Goal: Task Accomplishment & Management: Manage account settings

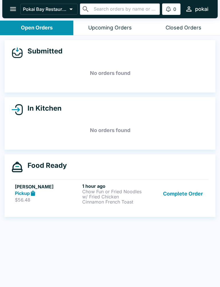
click at [90, 198] on p "Chow Fun or Fried Noodles w/ Fried Chicken" at bounding box center [114, 194] width 65 height 10
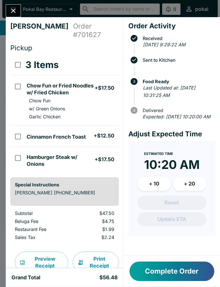
click at [1, 79] on div "[PERSON_NAME] Order # 701627 Pickup 3 Items Chow Fun or Fried Noodles w/ Fried …" at bounding box center [110, 143] width 220 height 287
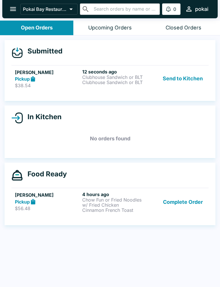
click at [46, 77] on div "Pickup" at bounding box center [47, 79] width 65 height 7
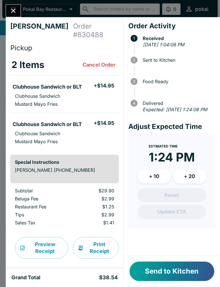
click at [150, 176] on button "+ 10" at bounding box center [153, 176] width 33 height 14
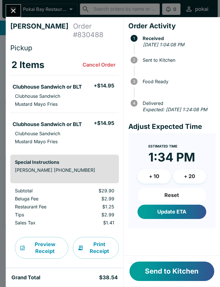
click at [179, 219] on button "Update ETA" at bounding box center [171, 212] width 69 height 14
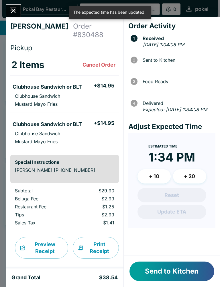
click at [179, 275] on button "Send to Kitchen" at bounding box center [171, 271] width 85 height 19
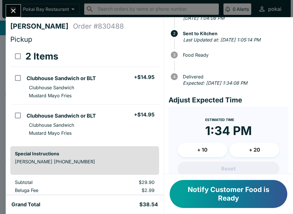
scroll to position [24, 0]
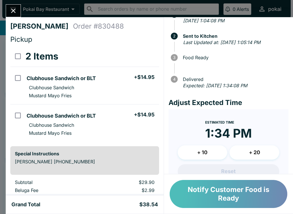
click at [219, 192] on button "Notify Customer Food is Ready" at bounding box center [229, 194] width 118 height 28
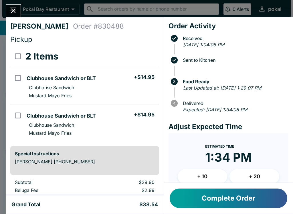
scroll to position [12, 0]
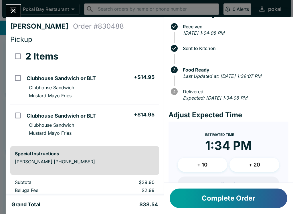
click at [11, 7] on icon "Close" at bounding box center [13, 11] width 8 height 8
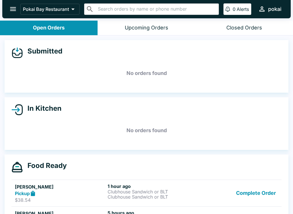
click at [211, 193] on div "Complete Order" at bounding box center [240, 193] width 78 height 20
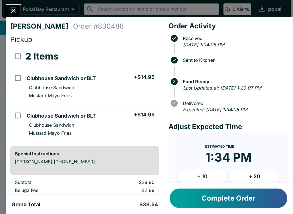
click at [219, 206] on button "Complete Order" at bounding box center [229, 198] width 118 height 19
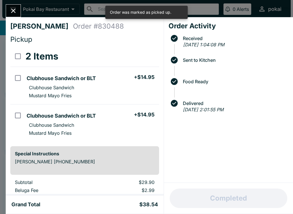
click at [15, 10] on icon "Close" at bounding box center [13, 11] width 8 height 8
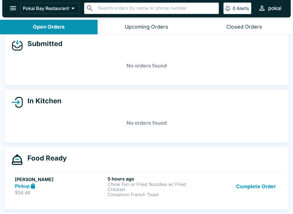
scroll to position [7, 0]
